Goal: Information Seeking & Learning: Learn about a topic

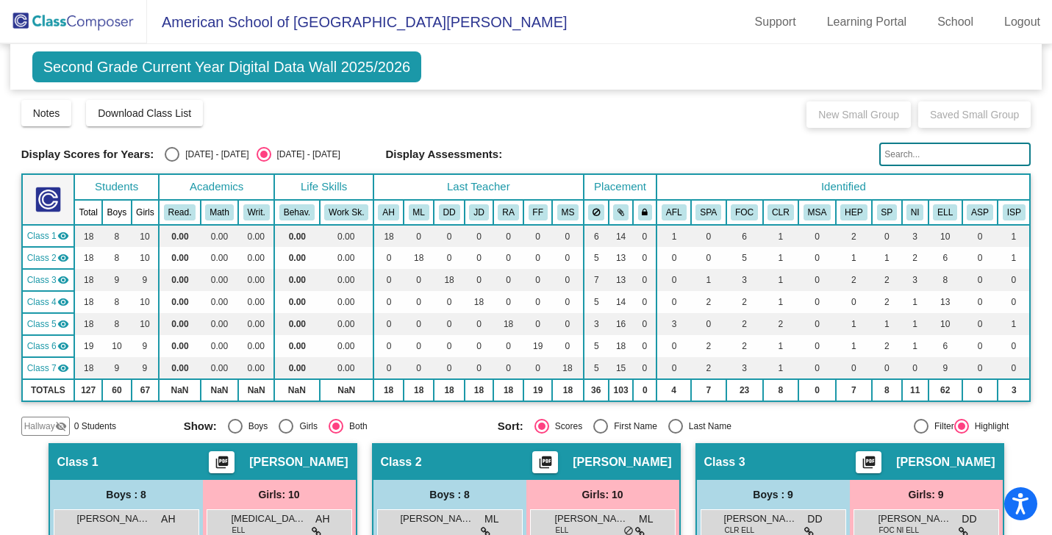
scroll to position [796, 0]
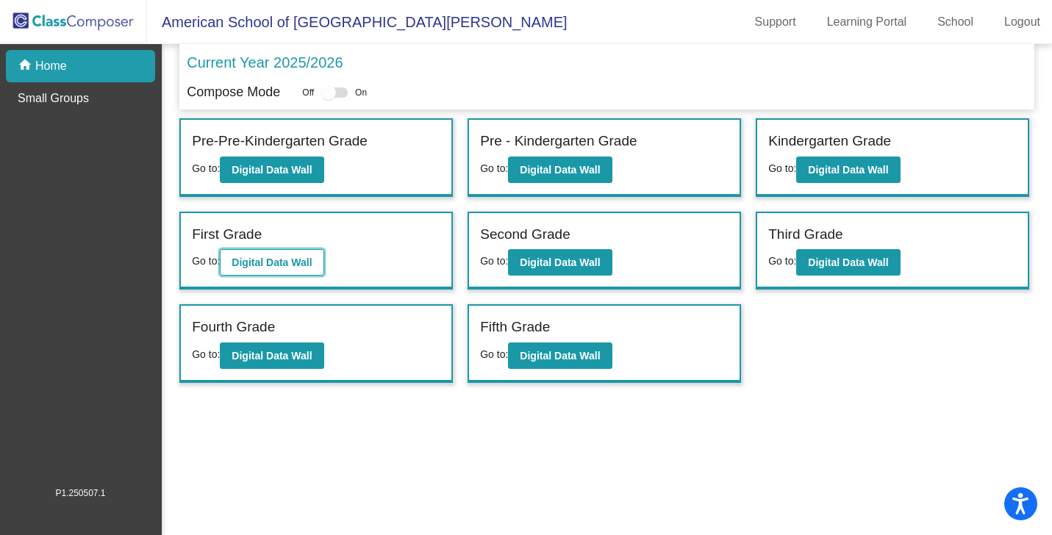
click at [284, 262] on b "Digital Data Wall" at bounding box center [272, 263] width 80 height 12
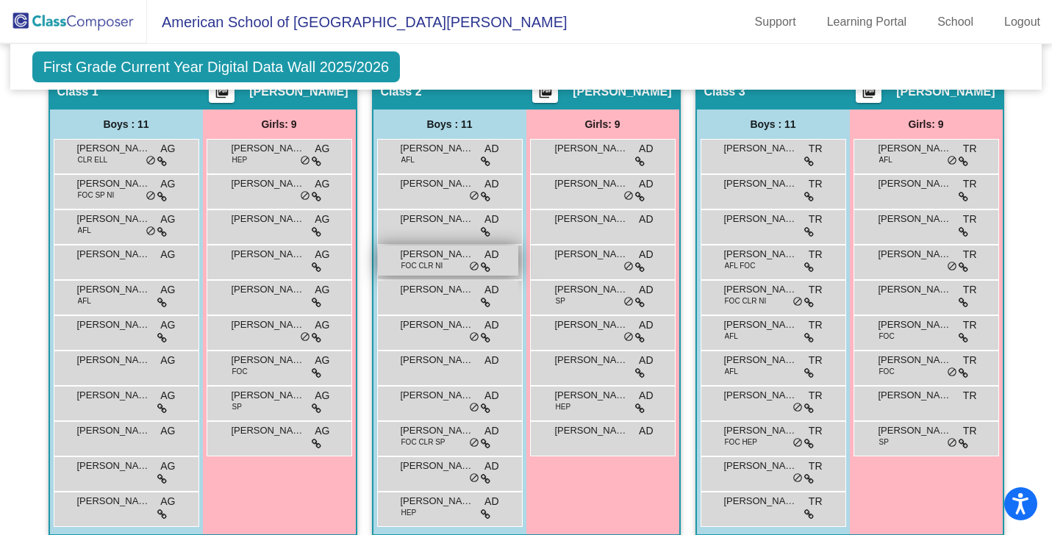
scroll to position [354, 0]
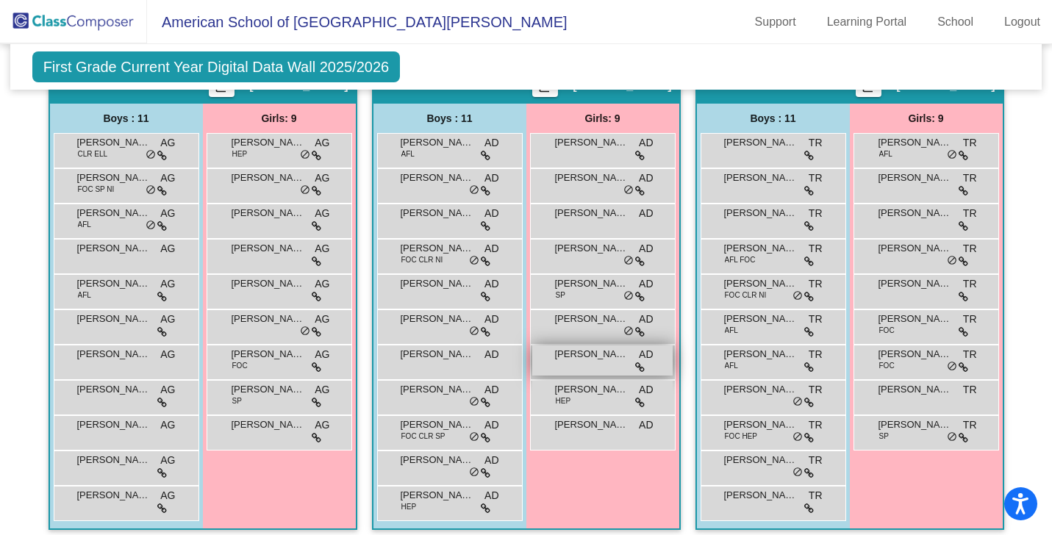
click at [580, 357] on span "[PERSON_NAME]" at bounding box center [592, 354] width 74 height 15
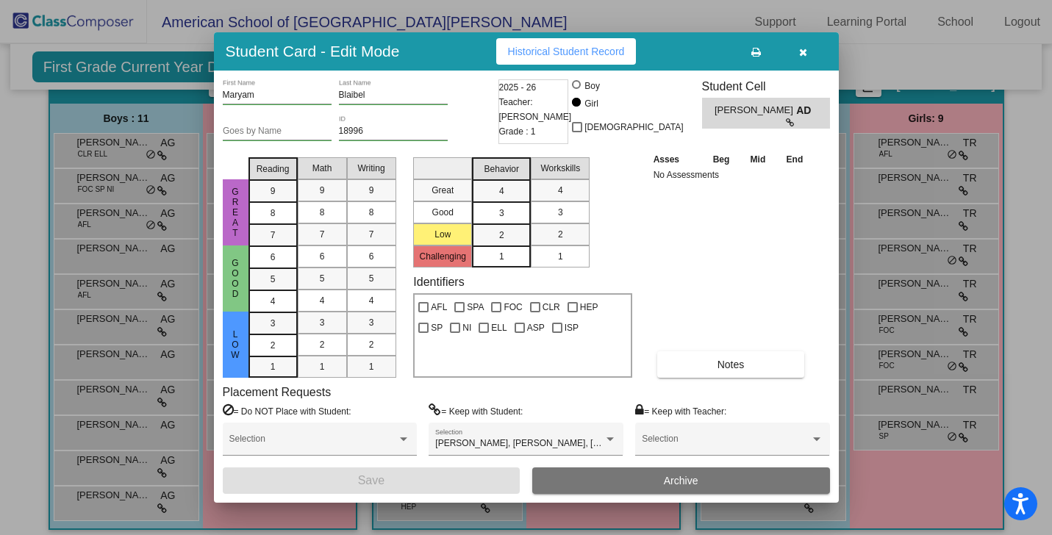
scroll to position [0, 0]
click at [604, 51] on span "Historical Student Record" at bounding box center [566, 52] width 117 height 12
click at [805, 51] on icon "button" at bounding box center [803, 52] width 8 height 10
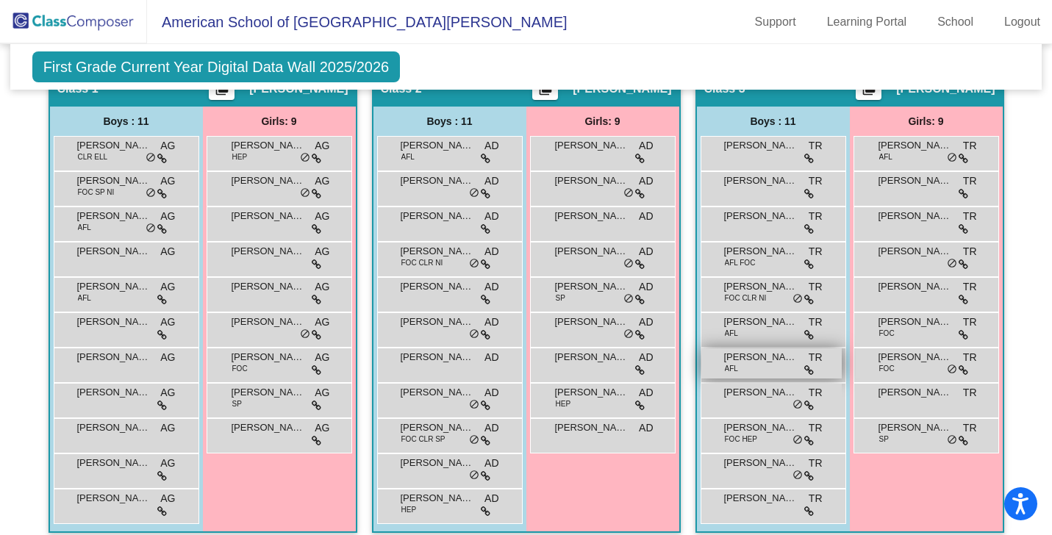
scroll to position [356, 0]
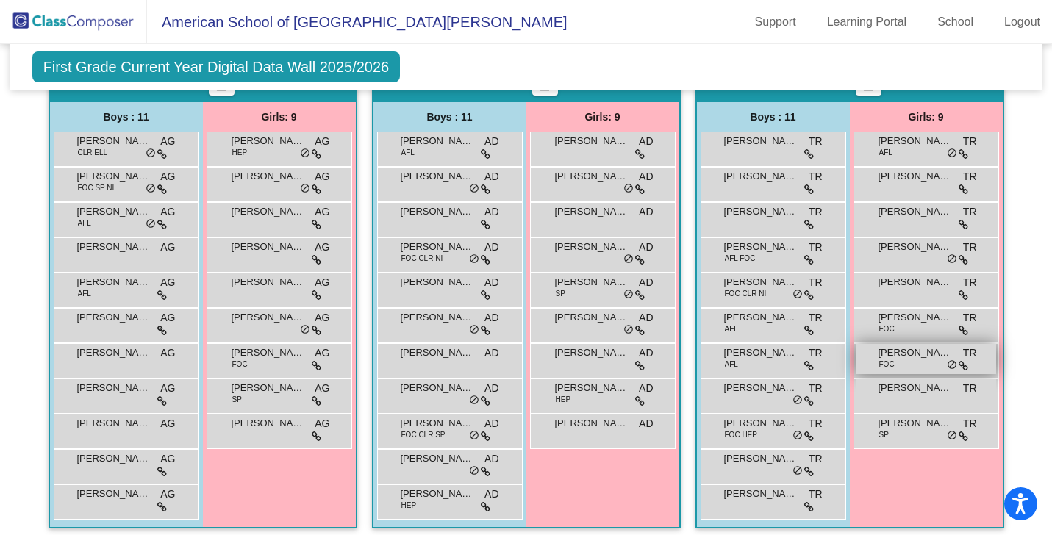
click at [910, 356] on span "[PERSON_NAME]" at bounding box center [916, 353] width 74 height 15
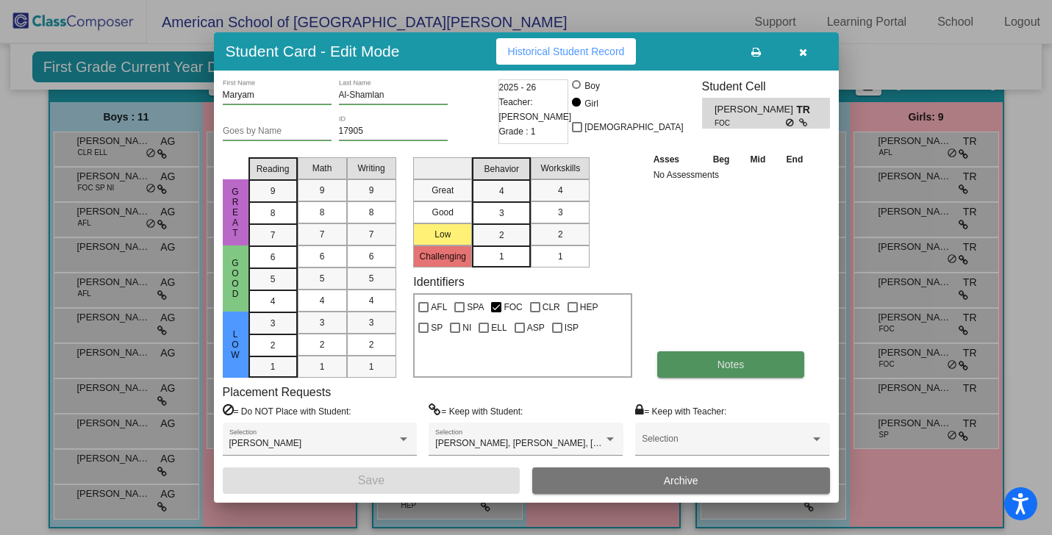
click at [687, 372] on button "Notes" at bounding box center [731, 364] width 148 height 26
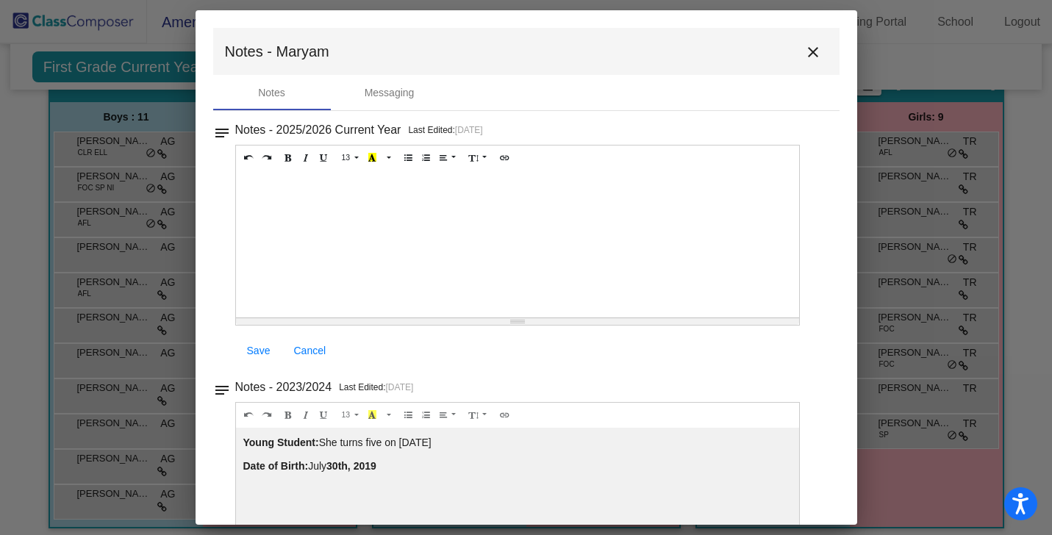
click at [804, 51] on mat-icon "close" at bounding box center [813, 52] width 18 height 18
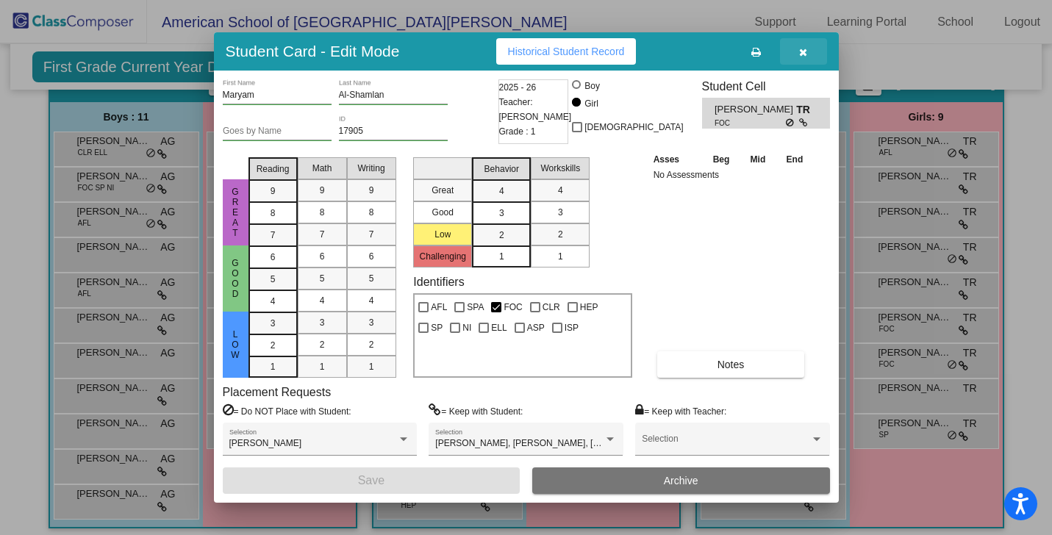
click at [803, 51] on icon "button" at bounding box center [803, 52] width 8 height 10
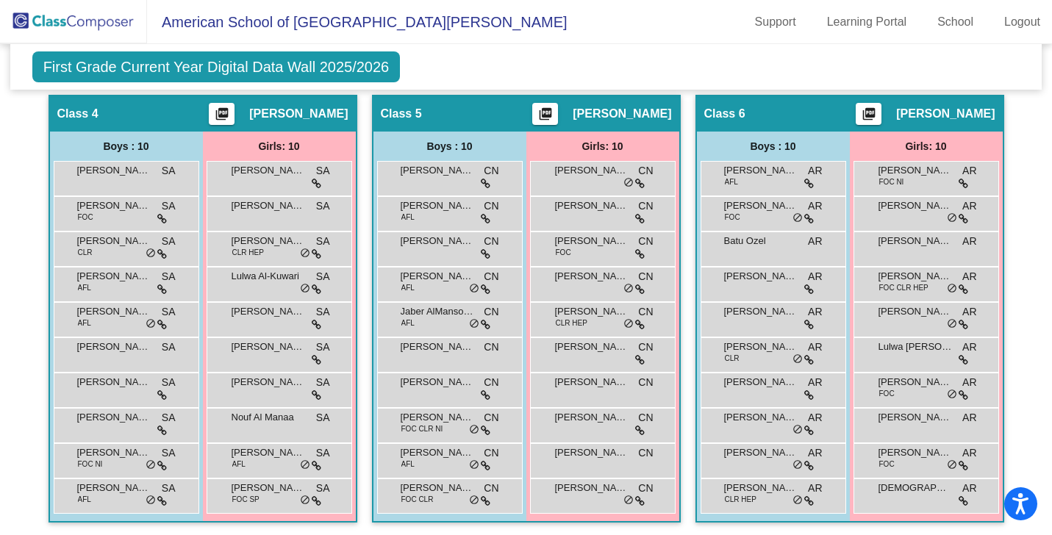
scroll to position [806, 0]
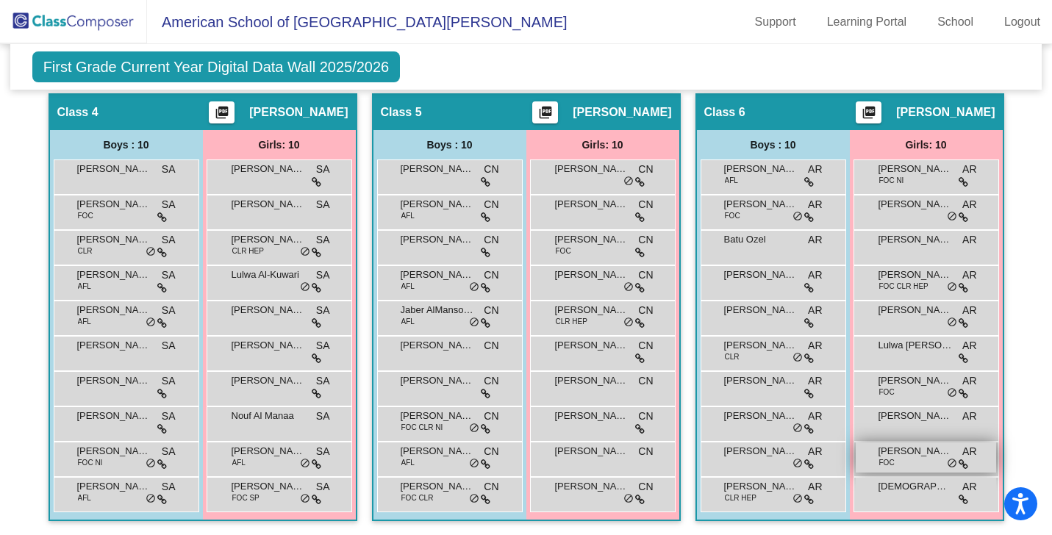
click at [893, 458] on div "Shaikha Al-Thani FOC AR lock do_not_disturb_alt" at bounding box center [926, 458] width 140 height 30
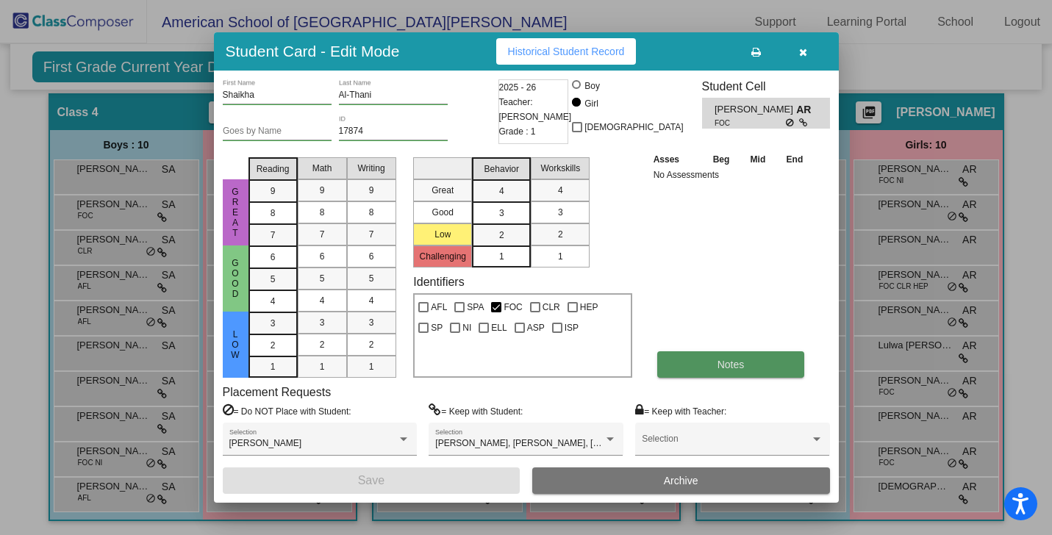
click at [712, 368] on button "Notes" at bounding box center [731, 364] width 148 height 26
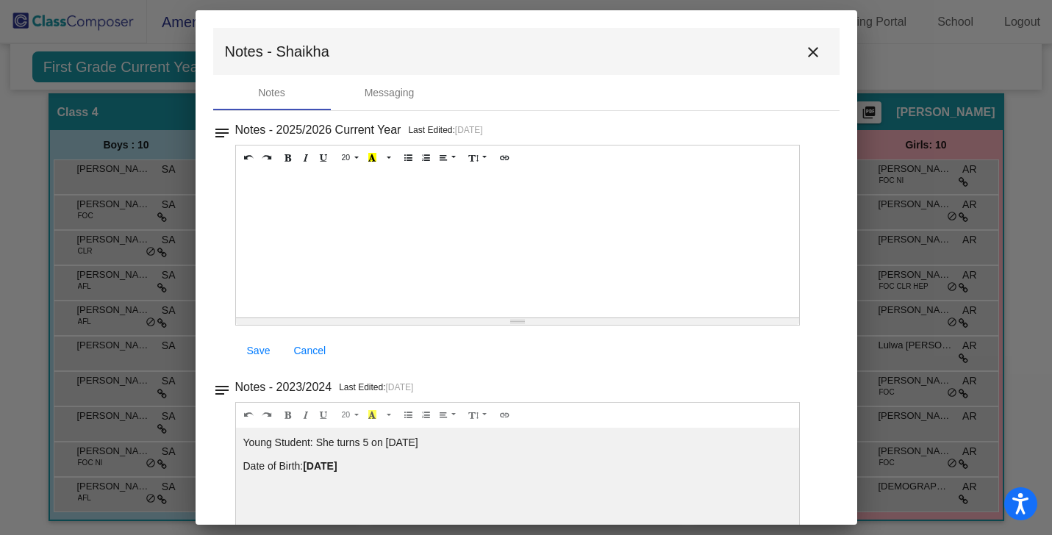
click at [805, 54] on mat-icon "close" at bounding box center [813, 52] width 18 height 18
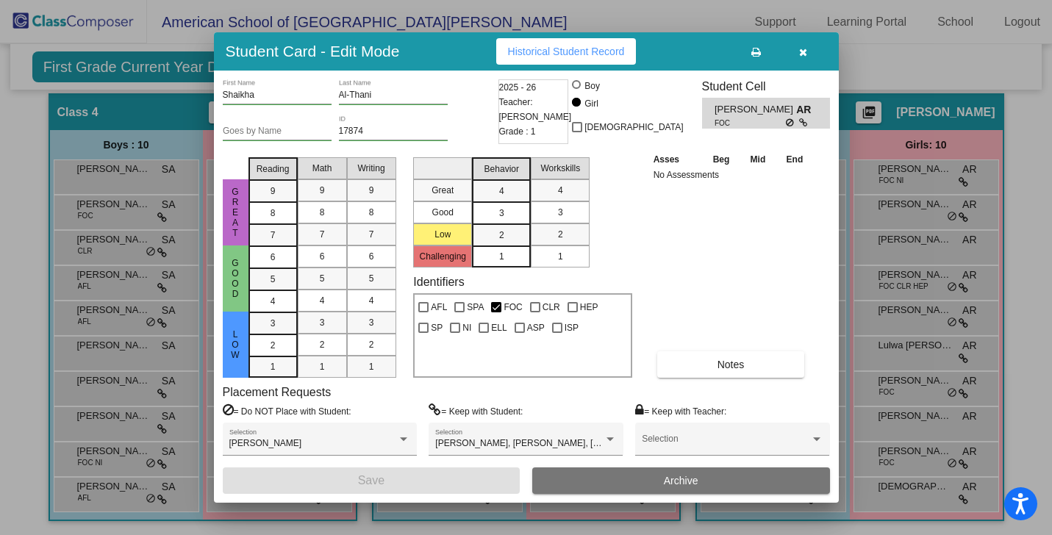
click at [804, 51] on icon "button" at bounding box center [803, 52] width 8 height 10
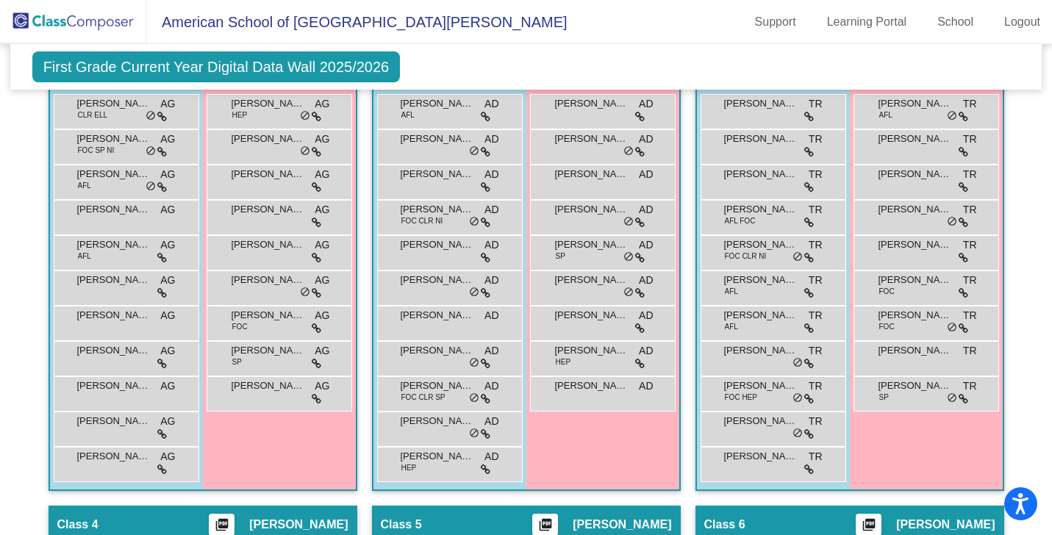
scroll to position [379, 0]
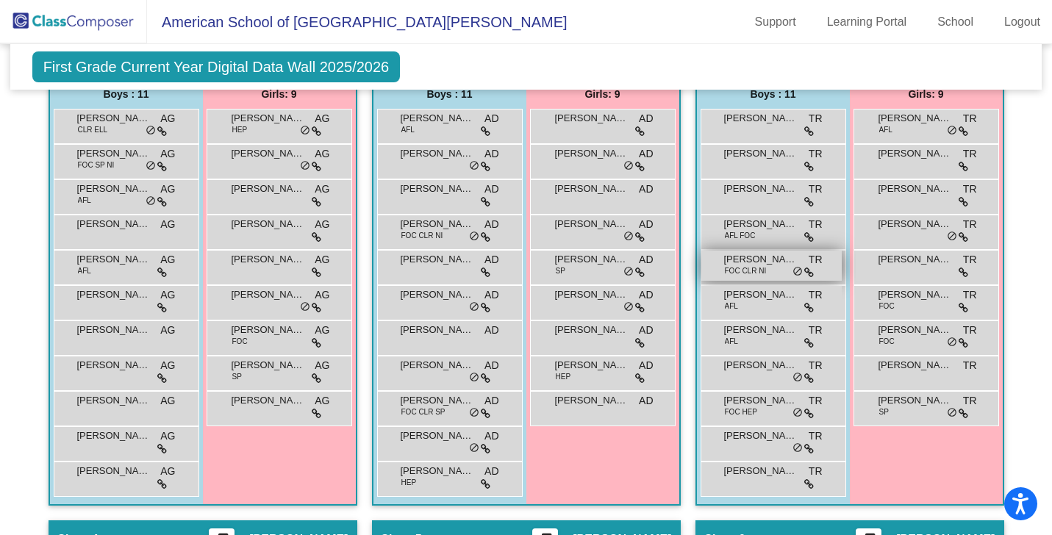
click at [757, 273] on span "FOC CLR NI" at bounding box center [746, 270] width 42 height 11
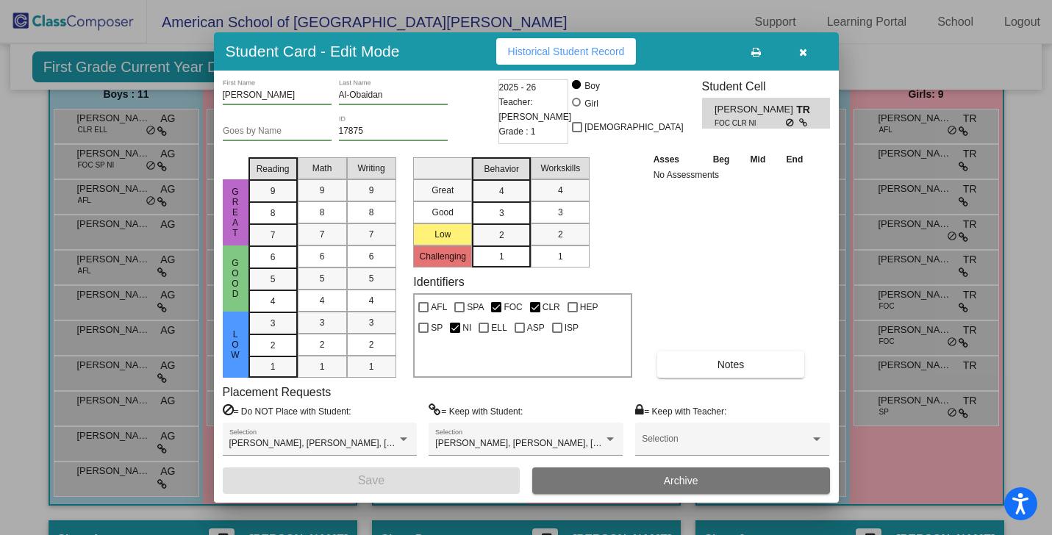
click at [806, 50] on icon "button" at bounding box center [803, 52] width 8 height 10
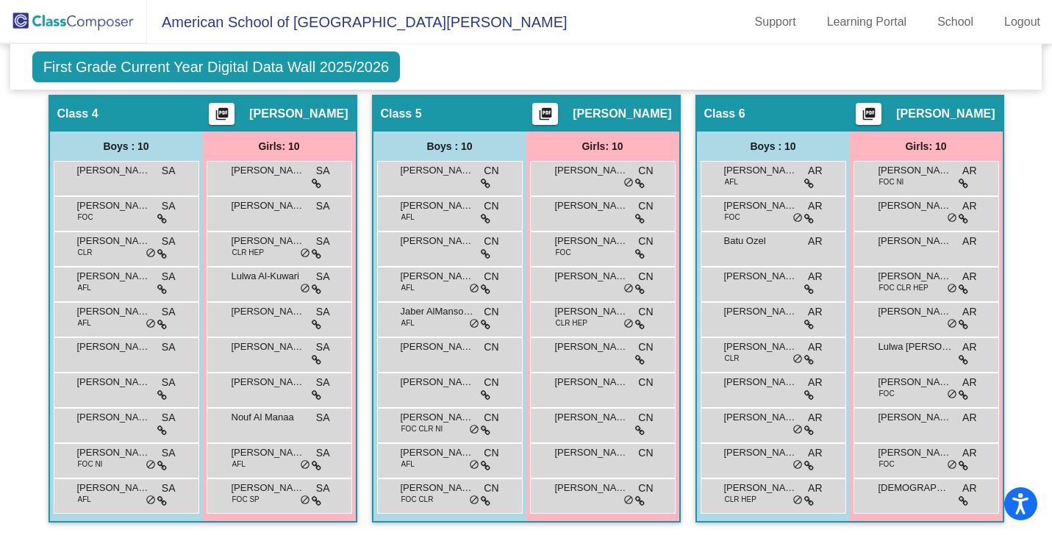
scroll to position [806, 0]
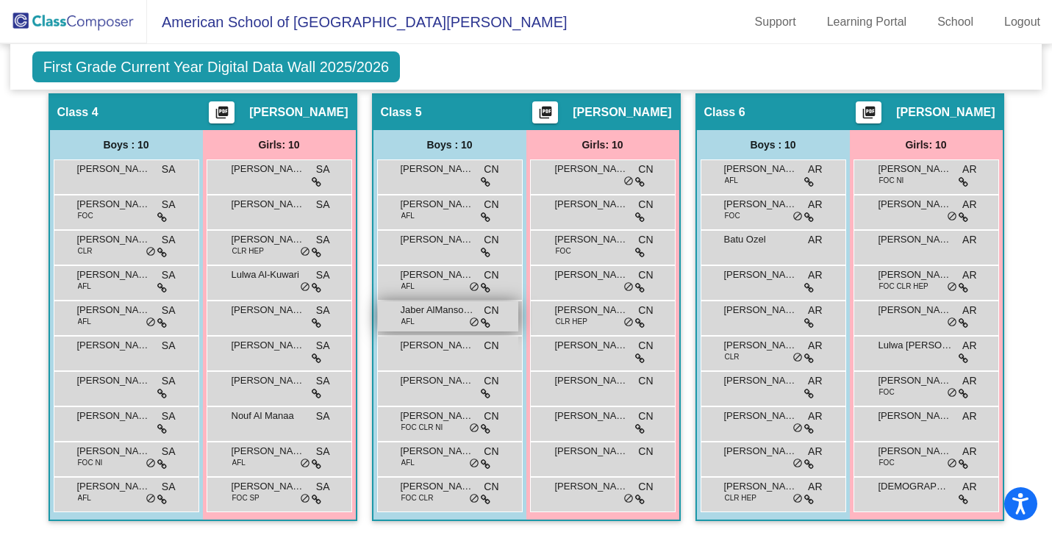
click at [438, 313] on span "Jaber AlMansouri" at bounding box center [438, 310] width 74 height 15
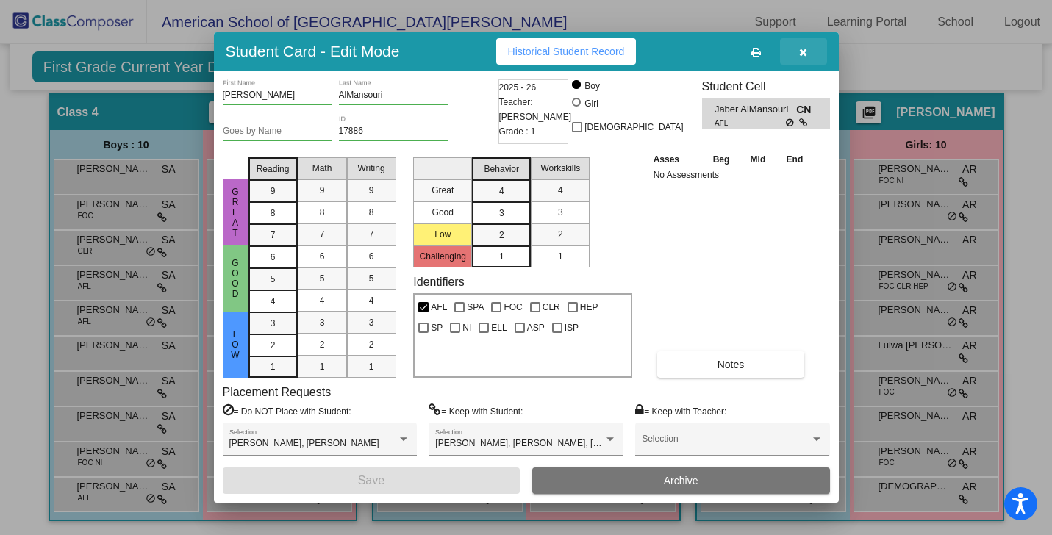
click at [804, 51] on icon "button" at bounding box center [803, 52] width 8 height 10
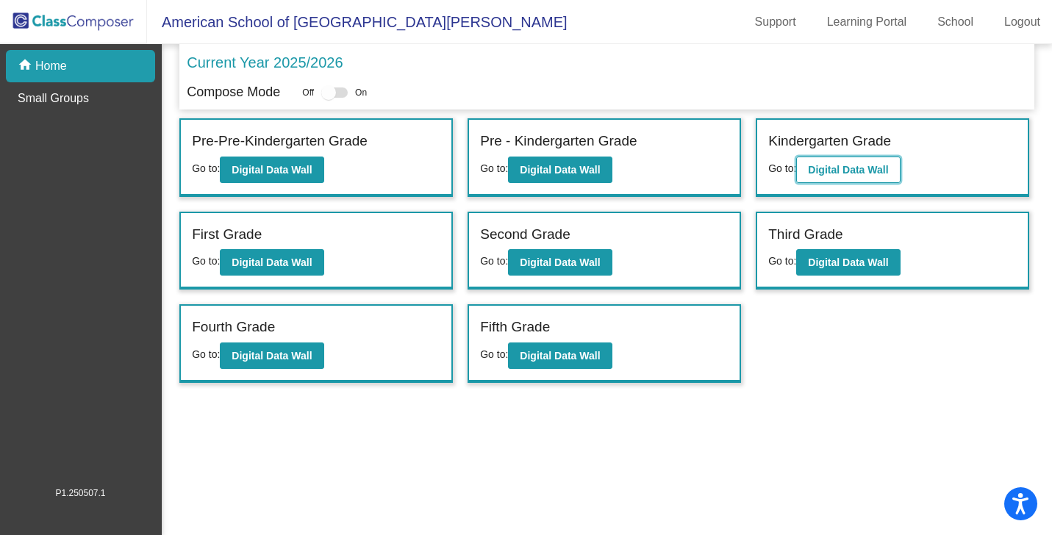
click at [839, 171] on b "Digital Data Wall" at bounding box center [848, 170] width 80 height 12
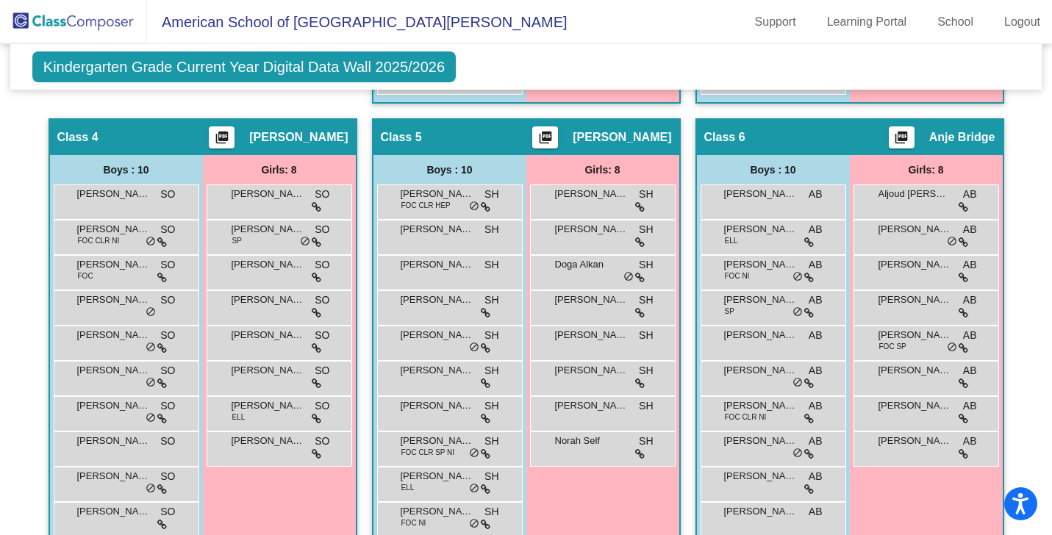
scroll to position [771, 0]
